Goal: Information Seeking & Learning: Check status

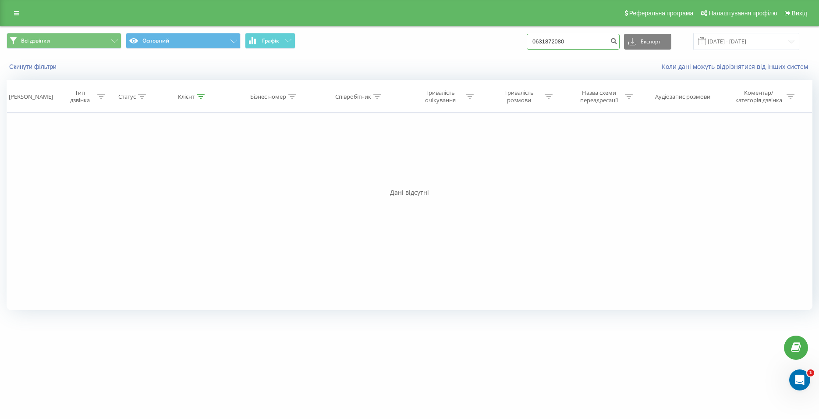
drag, startPoint x: 582, startPoint y: 36, endPoint x: 532, endPoint y: 38, distance: 49.6
click at [532, 38] on input "0631872080" at bounding box center [573, 42] width 93 height 16
paste input "096 100 88 38"
type input "096 100 88 38"
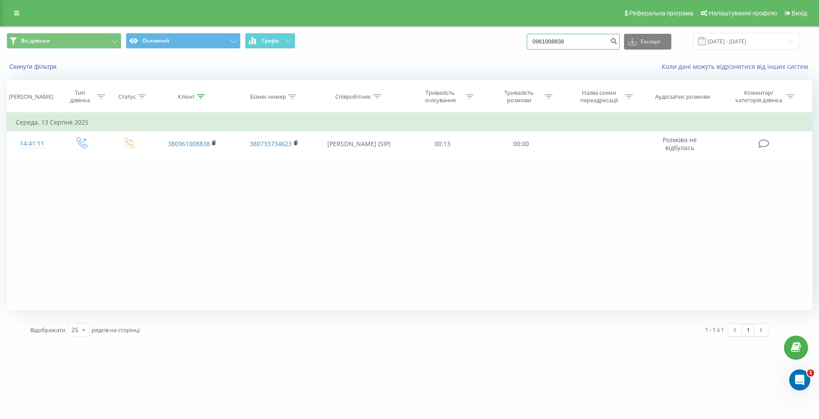
drag, startPoint x: 581, startPoint y: 40, endPoint x: 518, endPoint y: 45, distance: 62.4
click at [527, 45] on input "0961008838" at bounding box center [573, 42] width 93 height 16
paste input "097 609 06 93"
type input "097 609 06 93"
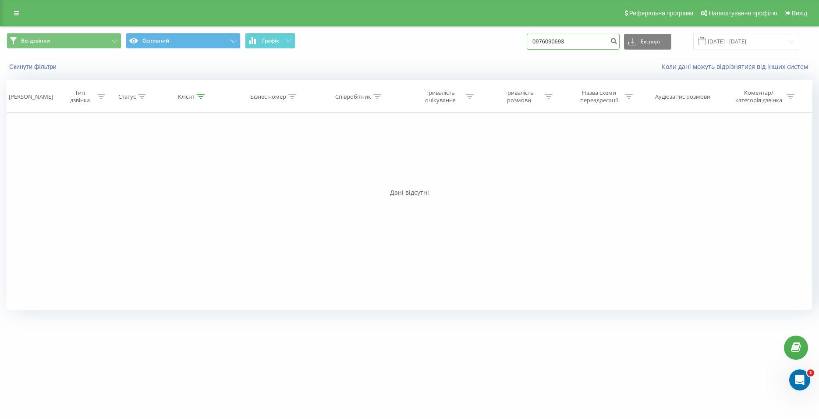
drag, startPoint x: 577, startPoint y: 40, endPoint x: 530, endPoint y: 41, distance: 46.9
click at [530, 41] on input "0976090693" at bounding box center [573, 42] width 93 height 16
paste input "0982225028"
type input "0982225028"
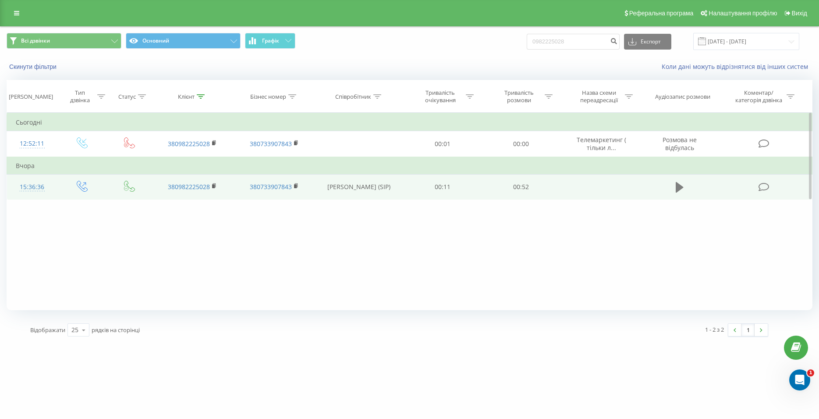
click at [678, 188] on icon at bounding box center [680, 187] width 8 height 11
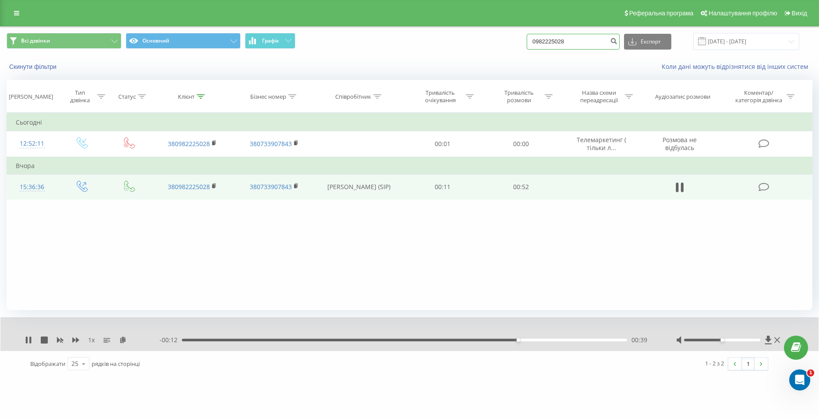
drag, startPoint x: 586, startPoint y: 37, endPoint x: 529, endPoint y: 39, distance: 56.6
click at [529, 39] on input "0982225028" at bounding box center [573, 42] width 93 height 16
click at [684, 188] on icon at bounding box center [682, 187] width 3 height 10
